Goal: Task Accomplishment & Management: Manage account settings

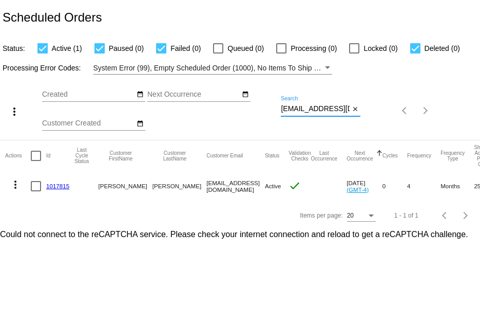
scroll to position [0, 4]
drag, startPoint x: 283, startPoint y: 106, endPoint x: 476, endPoint y: 132, distance: 195.3
click at [476, 131] on div "more_vert Oct Jan Feb Mar Apr 1" at bounding box center [240, 107] width 480 height 65
paste input "sfaustphd@mac"
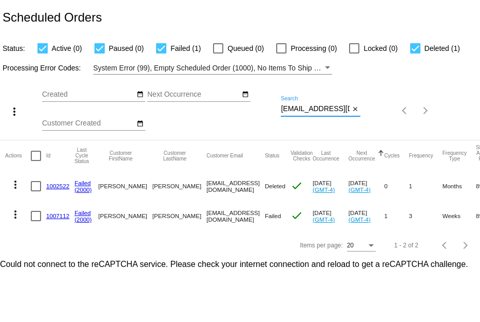
type input "sfaustphd@mac.com"
click at [55, 215] on link "1007112" at bounding box center [57, 215] width 23 height 7
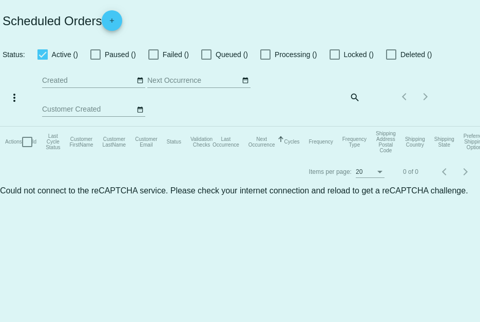
checkbox input "true"
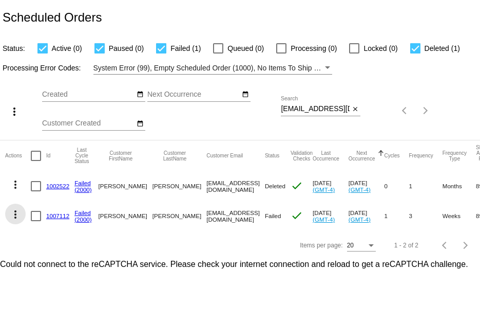
click at [16, 210] on mat-icon "more_vert" at bounding box center [15, 214] width 12 height 12
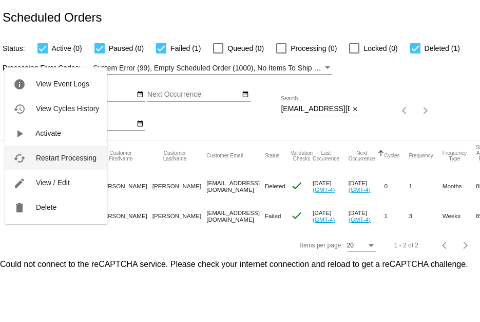
click at [43, 163] on button "cached Restart Processing" at bounding box center [56, 157] width 102 height 25
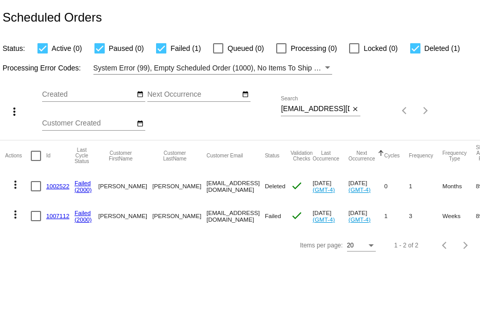
click at [54, 216] on link "1007112" at bounding box center [57, 215] width 23 height 7
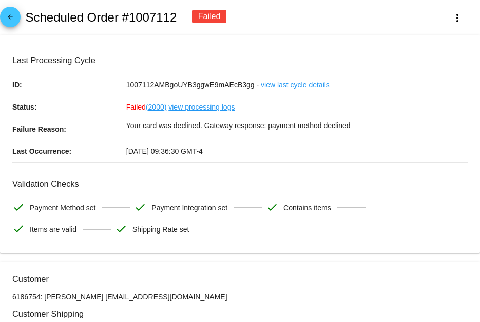
click at [187, 103] on link "view processing logs" at bounding box center [202, 107] width 66 height 22
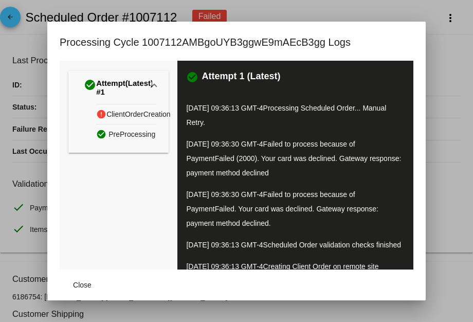
click at [29, 177] on div at bounding box center [236, 161] width 473 height 322
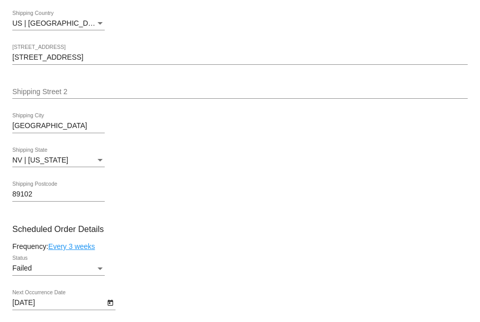
scroll to position [516, 0]
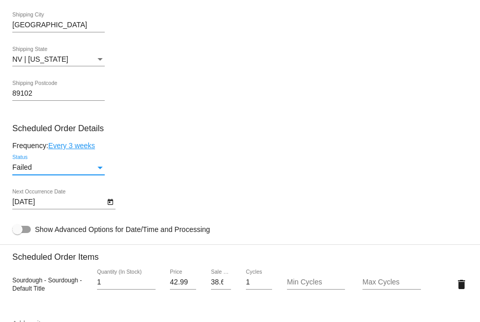
click at [80, 171] on div "Failed" at bounding box center [53, 167] width 83 height 8
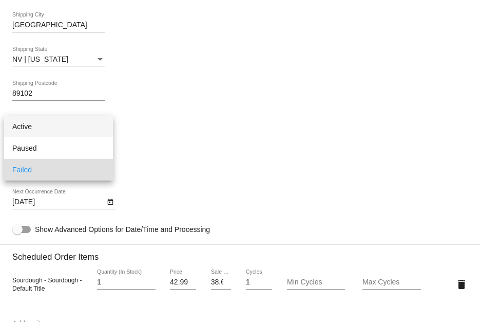
click at [79, 121] on span "Active" at bounding box center [58, 127] width 92 height 22
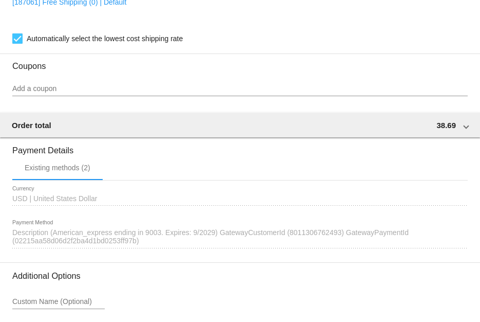
scroll to position [978, 0]
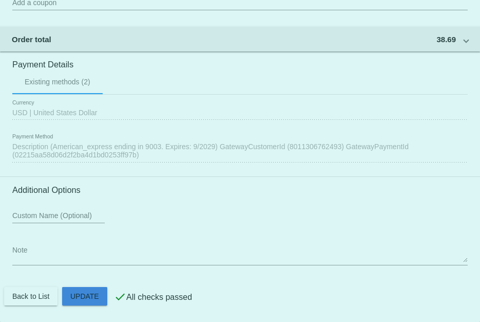
click at [44, 297] on body "arrow_back Scheduled Order #1007112 Active more_vert Last Processing Cycle ID: …" at bounding box center [240, 161] width 480 height 322
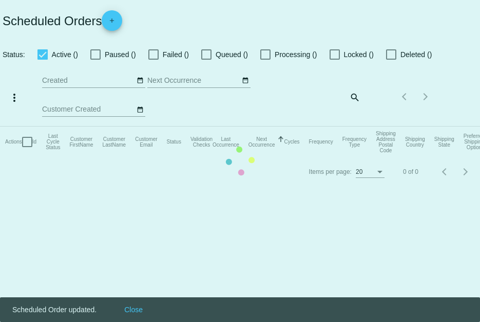
checkbox input "true"
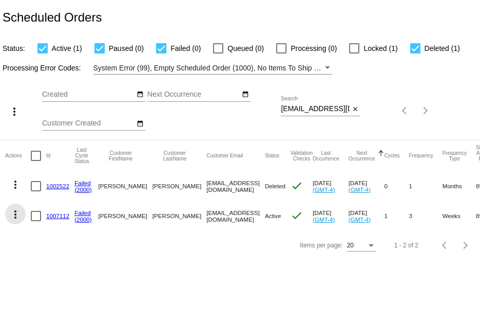
click at [16, 216] on mat-icon "more_vert" at bounding box center [15, 214] width 12 height 12
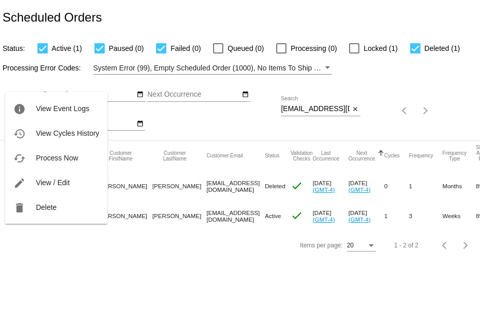
click at [236, 122] on div at bounding box center [240, 161] width 480 height 322
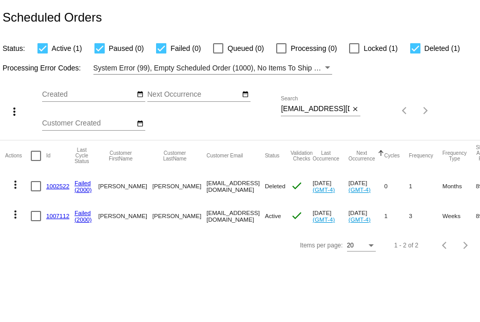
click at [16, 220] on button "more_vert" at bounding box center [15, 213] width 21 height 21
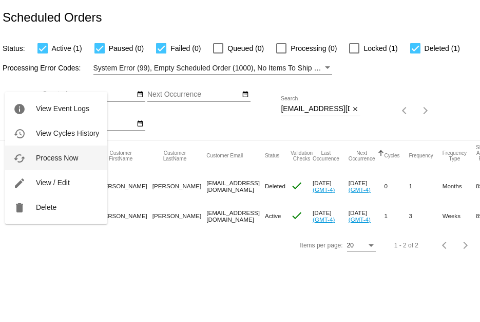
click at [51, 164] on button "cached Process Now" at bounding box center [56, 157] width 102 height 25
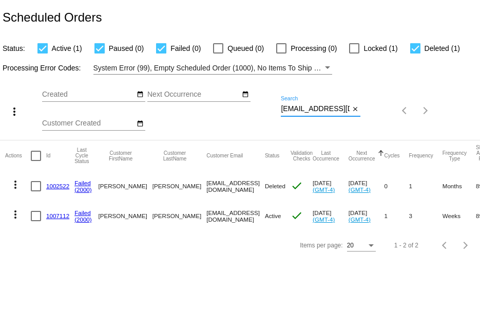
drag, startPoint x: 281, startPoint y: 107, endPoint x: 480, endPoint y: 128, distance: 199.9
click at [480, 128] on div "more_vert Oct Jan Feb Mar [DATE]" at bounding box center [240, 107] width 480 height 65
paste input "risayoga09@gmail"
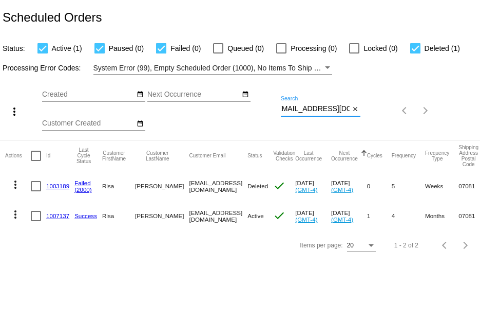
type input "risayoga09@gmail.com"
click at [57, 214] on link "1007137" at bounding box center [57, 215] width 23 height 7
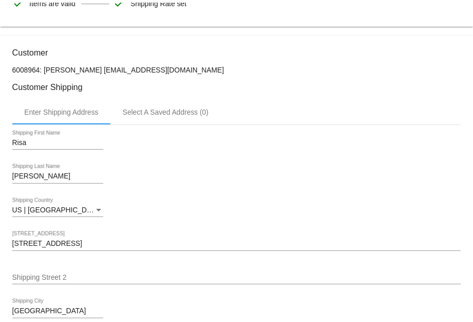
scroll to position [411, 0]
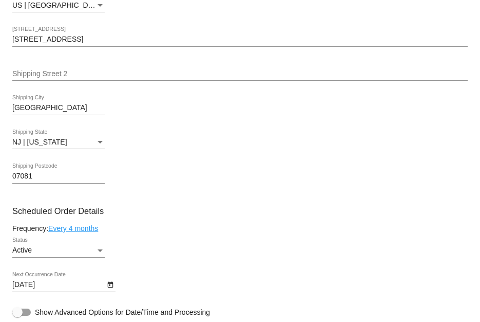
click at [85, 229] on link "Every 4 months" at bounding box center [73, 228] width 50 height 8
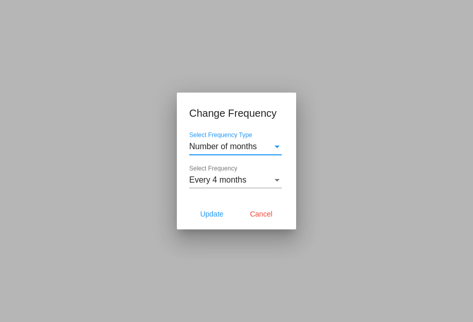
click at [261, 142] on div "Number of months" at bounding box center [230, 146] width 83 height 9
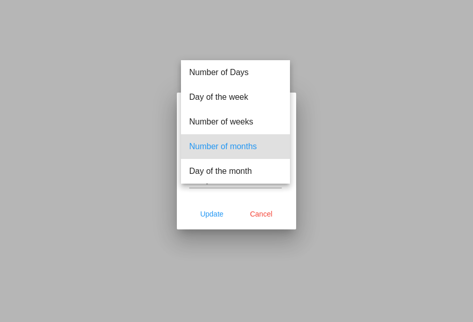
click at [230, 198] on div at bounding box center [236, 161] width 473 height 322
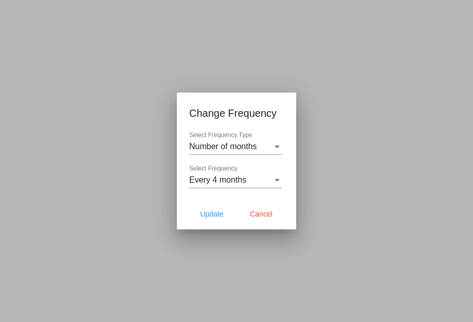
click at [238, 175] on div "Every 4 months Select Frequency" at bounding box center [235, 176] width 92 height 23
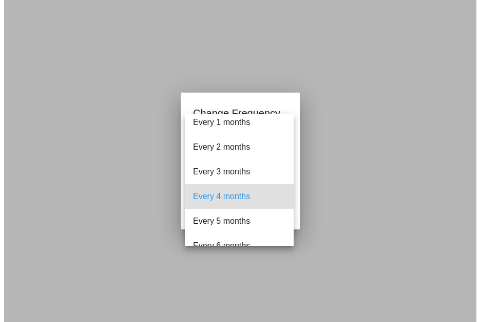
scroll to position [0, 0]
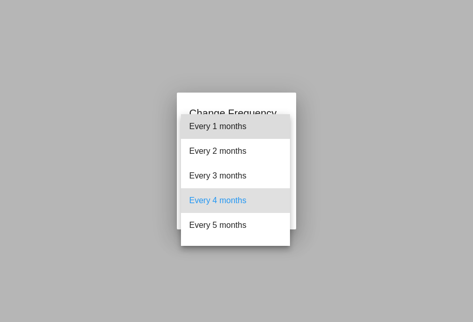
click at [263, 120] on span "Every 1 months" at bounding box center [235, 126] width 92 height 25
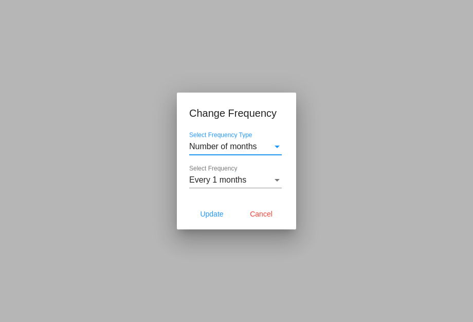
click at [261, 146] on div "Number of months" at bounding box center [230, 146] width 83 height 9
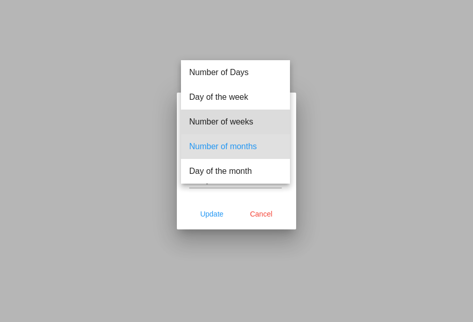
click at [258, 126] on span "Number of weeks" at bounding box center [235, 121] width 92 height 25
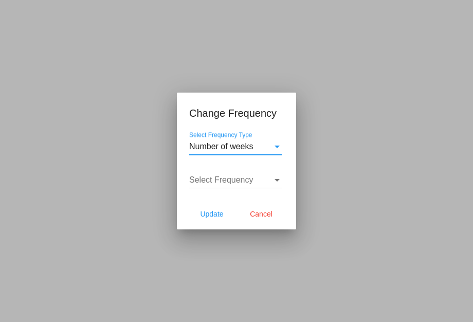
click at [254, 178] on div "Select Frequency" at bounding box center [230, 179] width 83 height 9
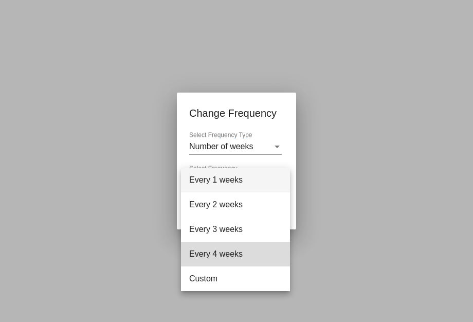
click at [236, 261] on span "Every 4 weeks" at bounding box center [235, 253] width 92 height 25
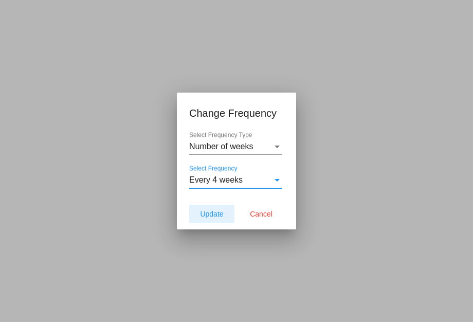
click at [221, 214] on span "Update" at bounding box center [211, 214] width 23 height 8
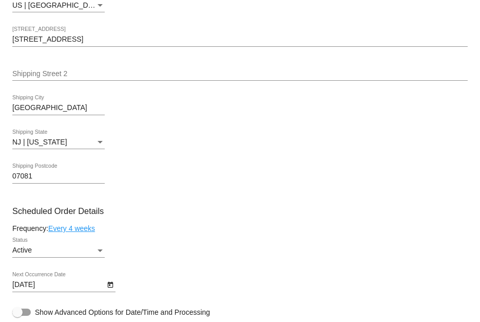
type input "11/7/2025"
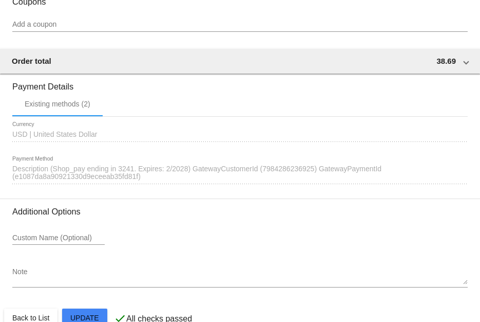
scroll to position [962, 0]
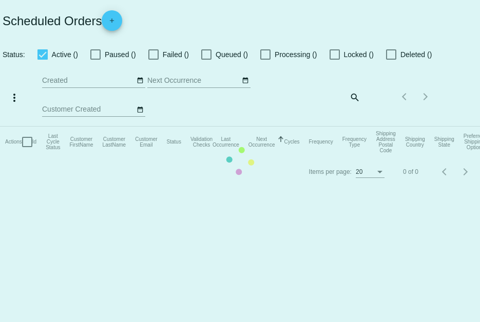
checkbox input "true"
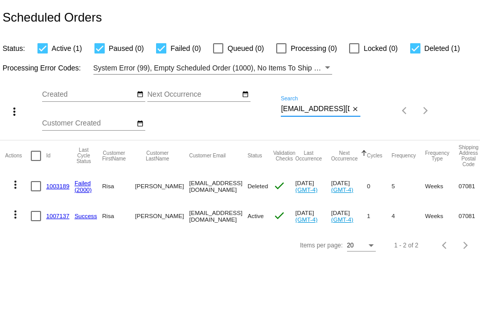
scroll to position [0, 6]
drag, startPoint x: 281, startPoint y: 108, endPoint x: 457, endPoint y: 128, distance: 176.9
click at [448, 128] on div "more_vert Oct Jan Feb Mar Apr 1" at bounding box center [240, 107] width 480 height 65
paste input "nicau3@yahoo"
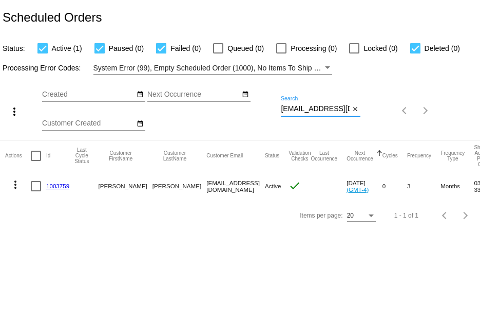
type input "nicau3@yahoo.com"
click at [55, 185] on link "1003759" at bounding box center [57, 185] width 23 height 7
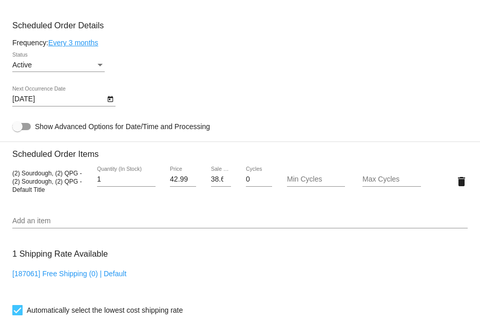
scroll to position [514, 0]
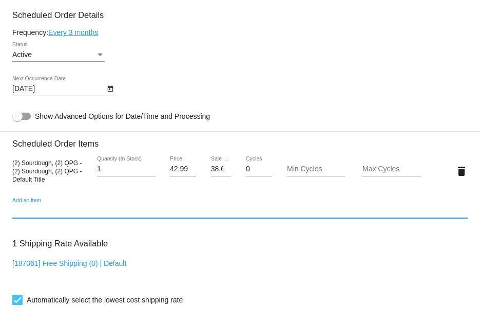
click at [31, 214] on input "Add an item" at bounding box center [240, 211] width 456 height 8
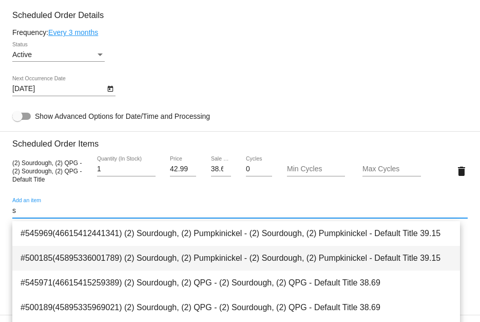
type input "s"
click at [135, 252] on span "#500185(45895336001789) (2) Sourdough, (2) Pumpkinickel - (2) Sourdough, (2) Pu…" at bounding box center [237, 258] width 432 height 25
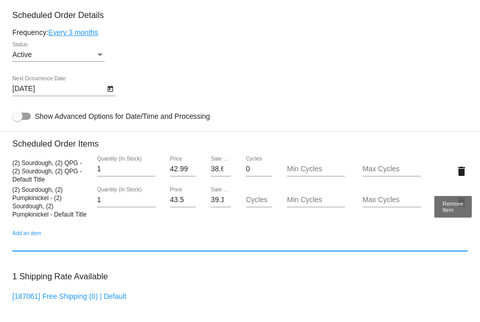
click at [456, 173] on mat-icon "delete" at bounding box center [462, 171] width 12 height 12
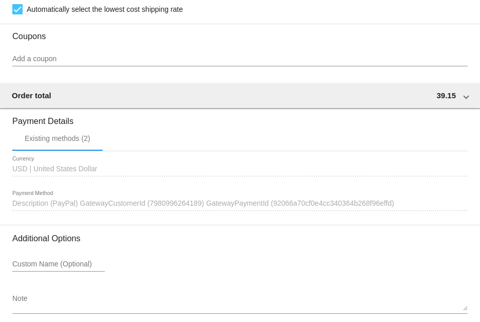
scroll to position [861, 0]
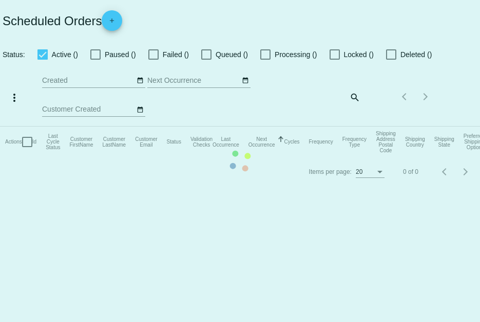
checkbox input "true"
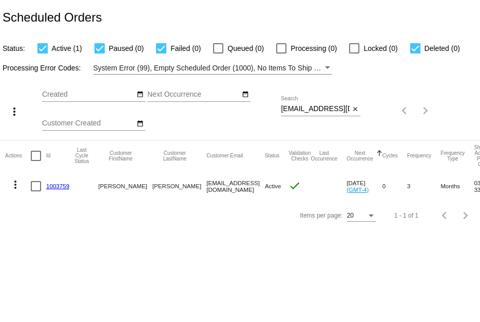
click at [58, 187] on link "1003759" at bounding box center [57, 185] width 23 height 7
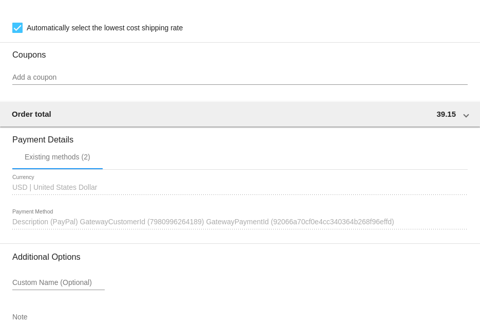
scroll to position [861, 0]
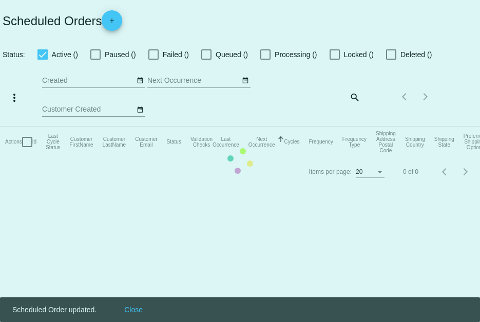
checkbox input "true"
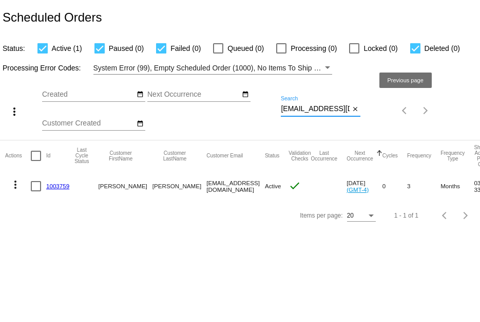
drag, startPoint x: 281, startPoint y: 110, endPoint x: 479, endPoint y: 102, distance: 198.0
click at [479, 102] on div "more_vert Oct Jan Feb Mar Apr 1" at bounding box center [240, 107] width 480 height 65
paste input "emilyjo294@gmail"
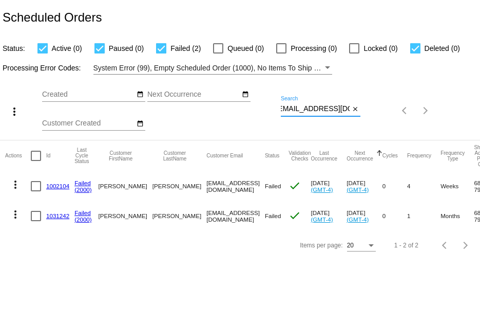
type input "emilyjo294@gmail.com"
click at [55, 211] on mat-cell "1031242" at bounding box center [60, 216] width 28 height 30
click at [57, 213] on link "1031242" at bounding box center [57, 215] width 23 height 7
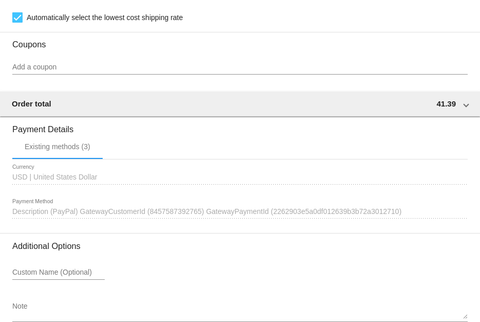
scroll to position [984, 0]
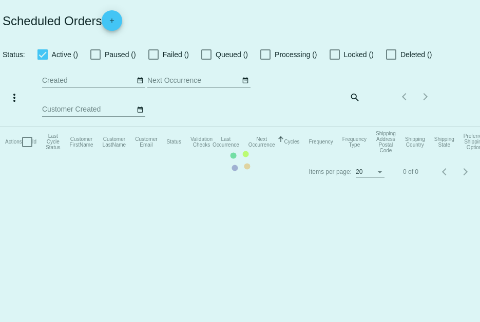
checkbox input "true"
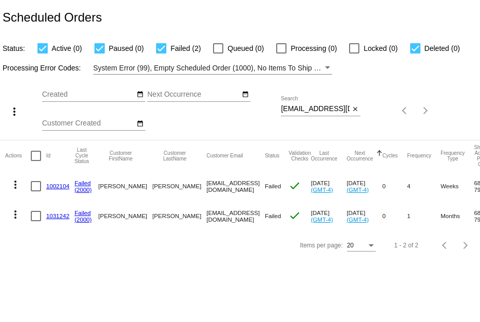
click at [60, 182] on link "1002104" at bounding box center [57, 185] width 23 height 7
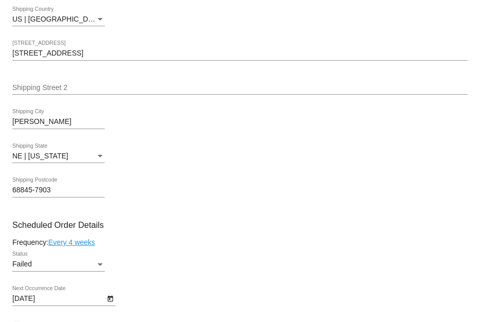
scroll to position [514, 0]
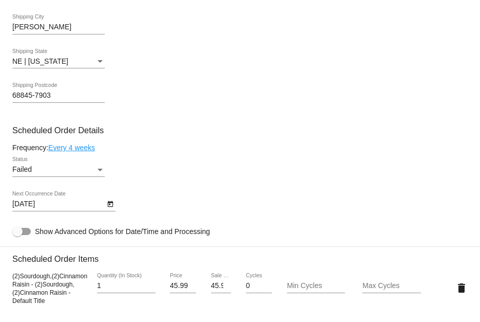
click at [64, 174] on div "Failed" at bounding box center [53, 169] width 83 height 8
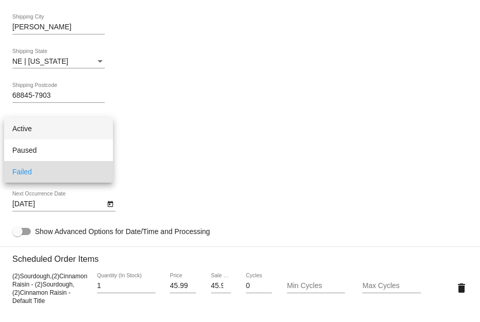
click at [49, 127] on span "Active" at bounding box center [58, 129] width 92 height 22
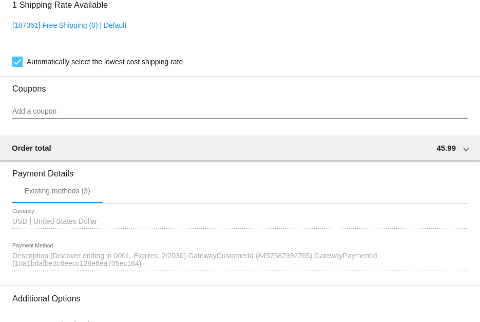
scroll to position [992, 0]
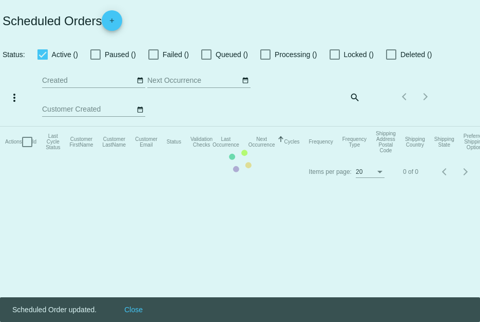
checkbox input "true"
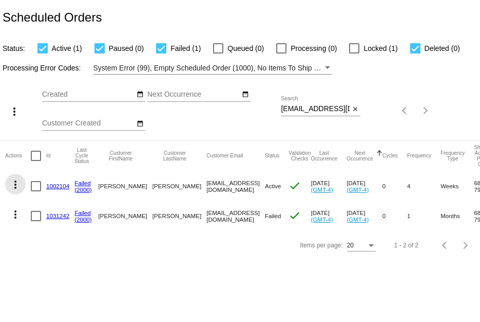
click at [14, 184] on mat-icon "more_vert" at bounding box center [15, 184] width 12 height 12
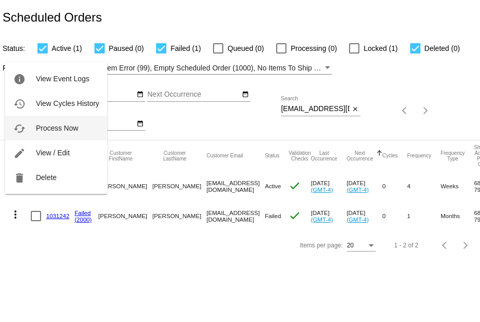
click at [43, 133] on button "cached Process Now" at bounding box center [56, 128] width 102 height 25
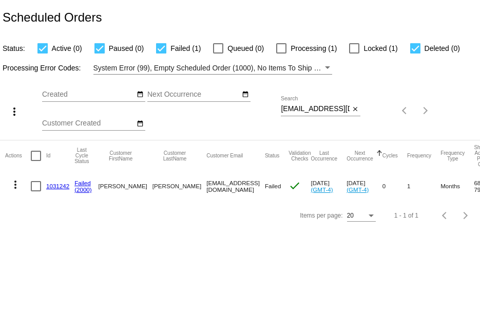
click at [278, 50] on div at bounding box center [281, 48] width 10 height 10
click at [281, 53] on input "Processing (1)" at bounding box center [281, 53] width 1 height 1
checkbox input "true"
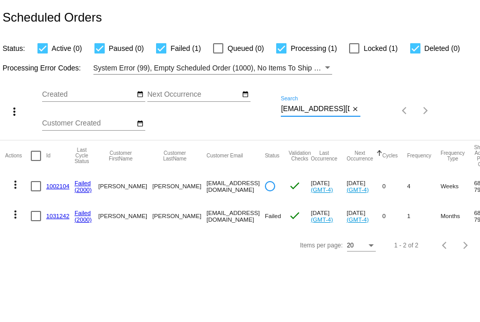
scroll to position [0, 5]
drag, startPoint x: 282, startPoint y: 109, endPoint x: 480, endPoint y: 110, distance: 197.8
click at [480, 110] on div "more_vert Oct Jan Feb Mar [DATE]" at bounding box center [240, 107] width 480 height 65
paste input "scotte1963"
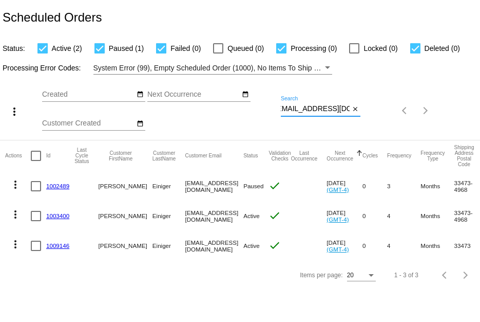
type input "[EMAIL_ADDRESS][DOMAIN_NAME]"
click at [9, 188] on mat-icon "more_vert" at bounding box center [15, 184] width 12 height 12
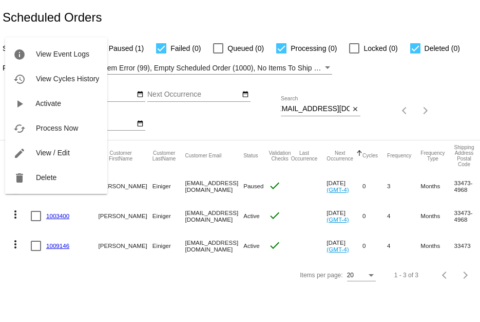
scroll to position [0, 0]
click at [26, 184] on button "delete Delete" at bounding box center [56, 177] width 102 height 25
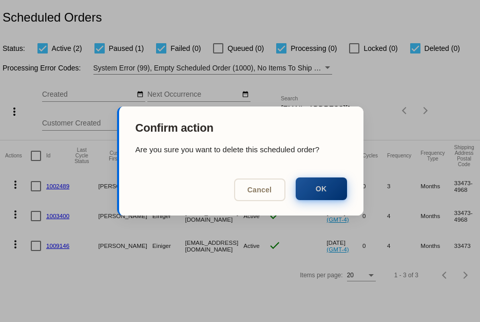
click at [301, 183] on button "OK" at bounding box center [321, 188] width 51 height 23
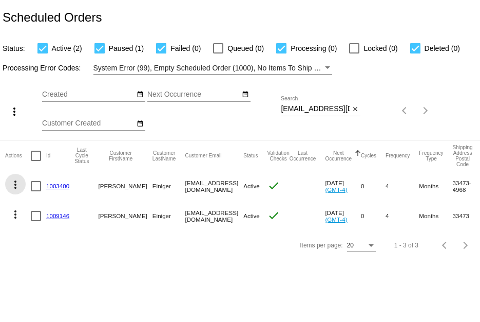
click at [18, 191] on button "more_vert" at bounding box center [15, 184] width 21 height 21
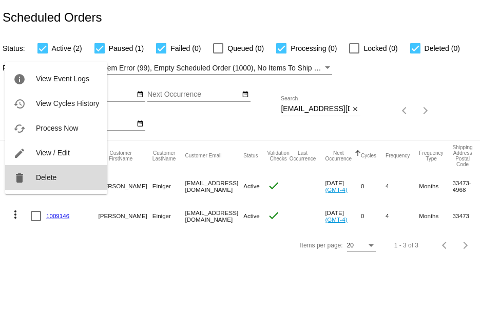
click at [36, 184] on button "delete Delete" at bounding box center [56, 177] width 102 height 25
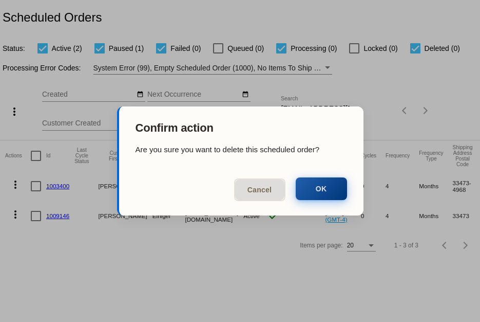
click at [340, 190] on button "OK" at bounding box center [321, 188] width 51 height 23
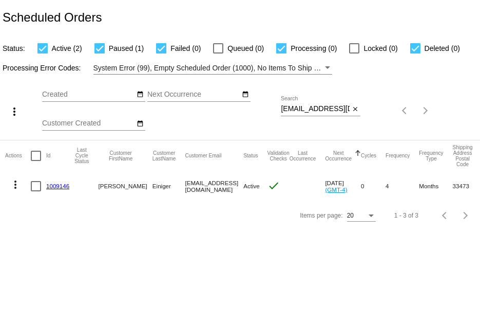
click at [17, 190] on mat-icon "more_vert" at bounding box center [15, 184] width 12 height 12
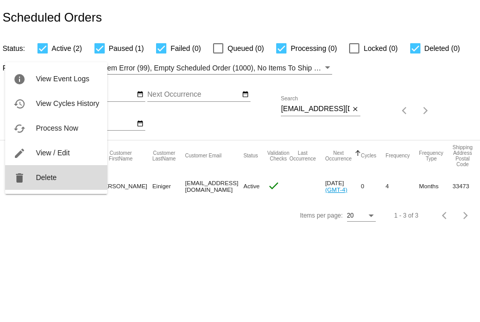
click at [69, 185] on button "delete Delete" at bounding box center [56, 177] width 102 height 25
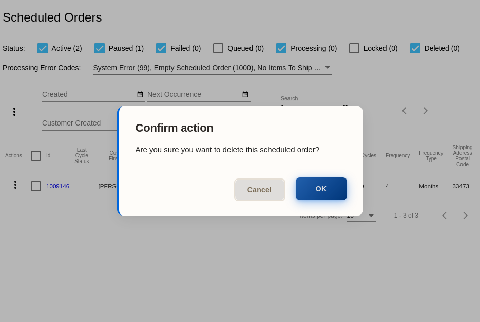
click at [309, 194] on button "OK" at bounding box center [321, 188] width 51 height 23
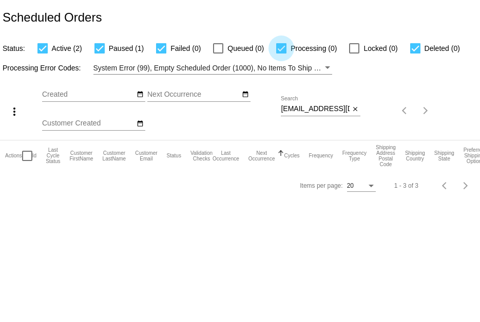
click at [283, 49] on div at bounding box center [281, 48] width 10 height 10
click at [282, 53] on input "Processing (0)" at bounding box center [281, 53] width 1 height 1
checkbox input "false"
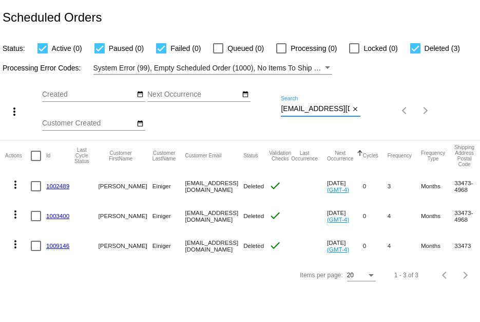
scroll to position [0, 6]
drag, startPoint x: 281, startPoint y: 109, endPoint x: 480, endPoint y: 144, distance: 201.9
click at [480, 144] on app-dashboard-scheduled-orders "Scheduled Orders Status: Active (0) Paused (0) Failed (0) Queued (0) Processing…" at bounding box center [240, 144] width 480 height 289
paste input "biskerb@ao"
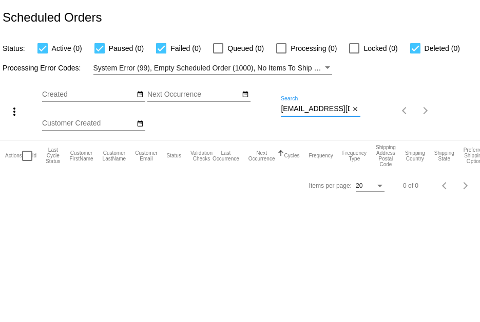
drag, startPoint x: 341, startPoint y: 107, endPoint x: 113, endPoint y: 135, distance: 229.9
click at [118, 135] on div "more_vert Oct Jan Feb Mar Apr 1" at bounding box center [240, 107] width 480 height 65
paste input "Barbara Bisker"
drag, startPoint x: 329, startPoint y: 109, endPoint x: 269, endPoint y: 117, distance: 61.1
click at [269, 116] on div "more_vert Oct Jan Feb Mar Apr 1" at bounding box center [240, 107] width 480 height 65
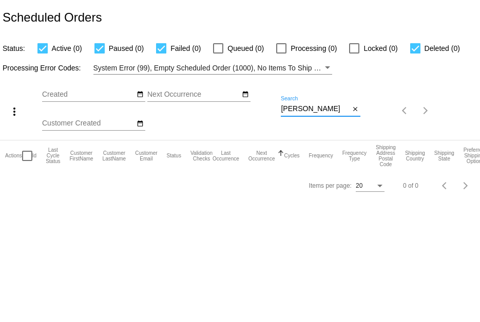
paste input "dpnorem@gmail.com"
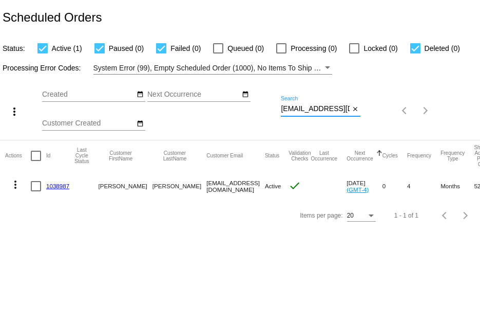
type input "dpnorem@gmail.com"
click at [8, 190] on button "more_vert" at bounding box center [15, 184] width 21 height 21
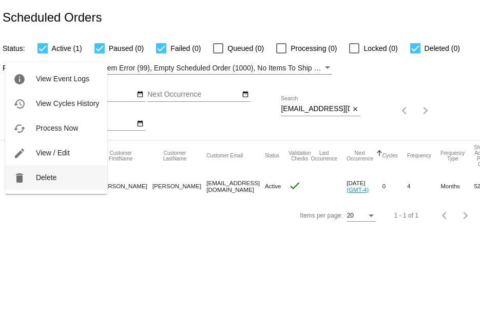
click at [18, 186] on button "delete Delete" at bounding box center [56, 177] width 102 height 25
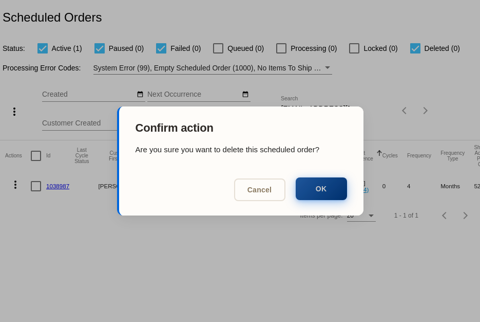
click at [334, 184] on button "OK" at bounding box center [321, 188] width 51 height 23
